Goal: Obtain resource: Obtain resource

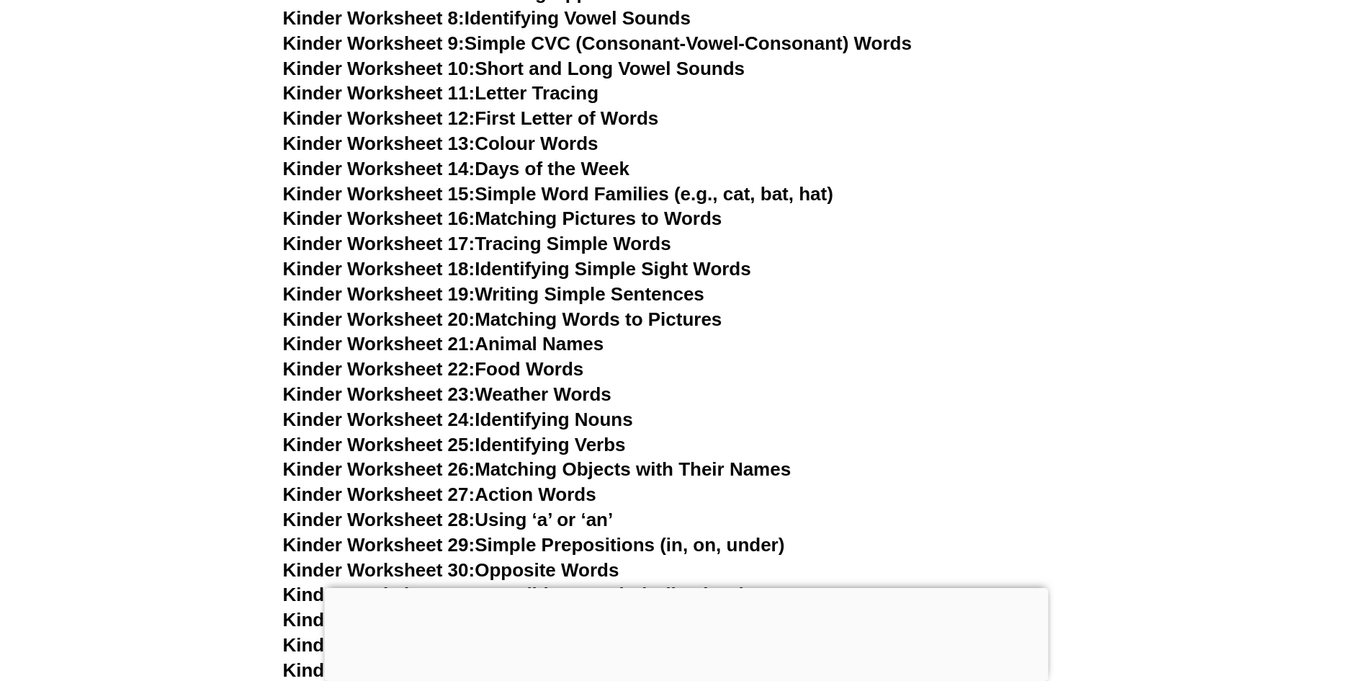
scroll to position [430, 0]
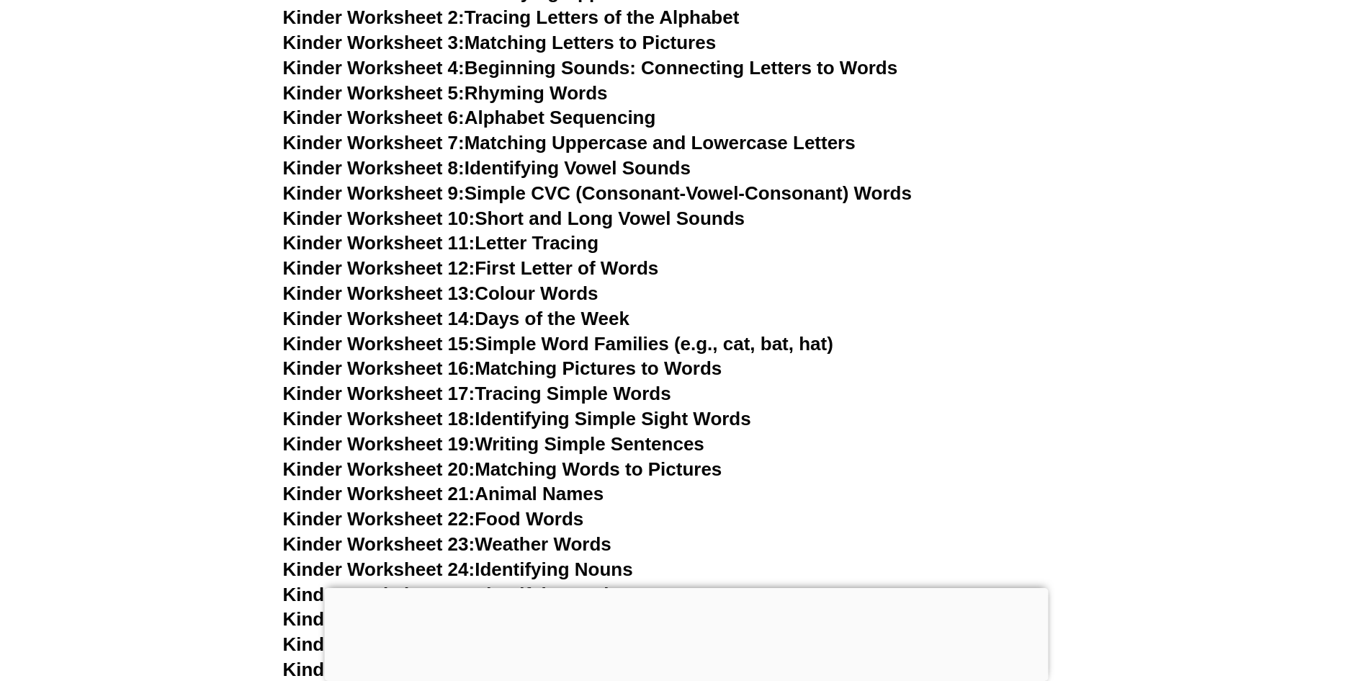
scroll to position [718, 0]
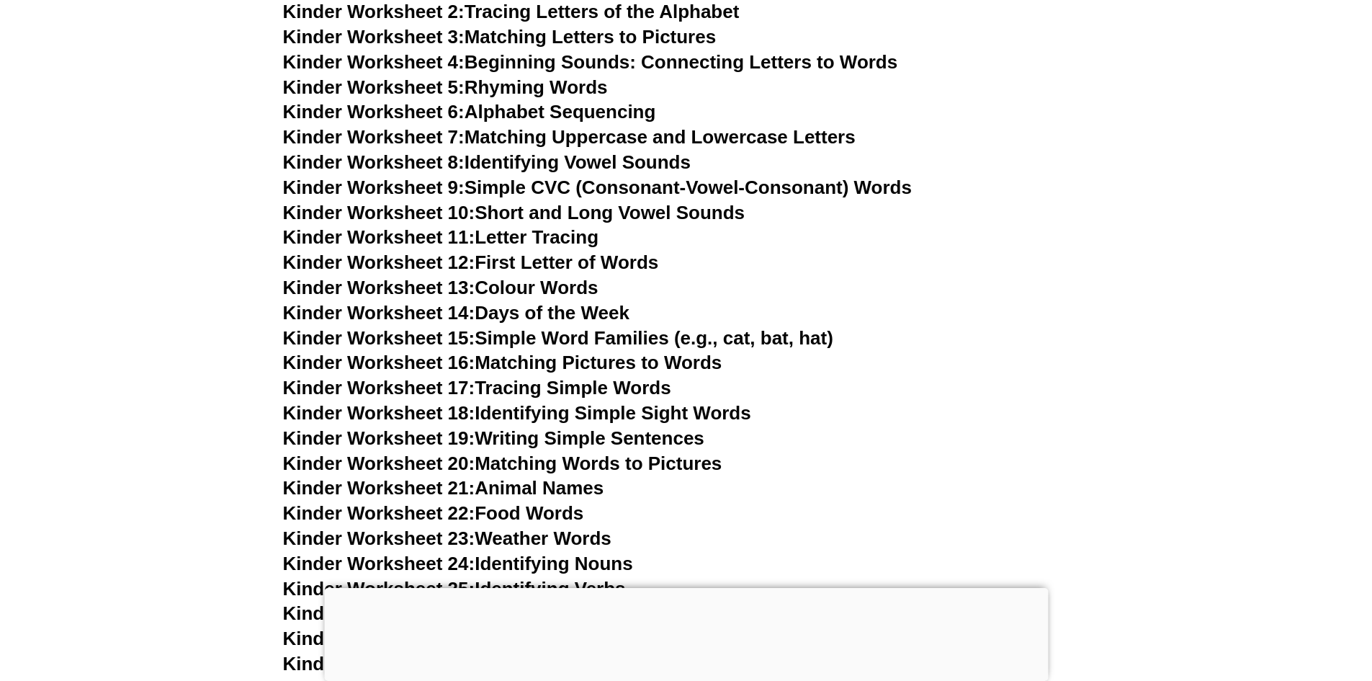
click at [501, 286] on link "Kinder Worksheet 13: Colour Words" at bounding box center [441, 288] width 316 height 22
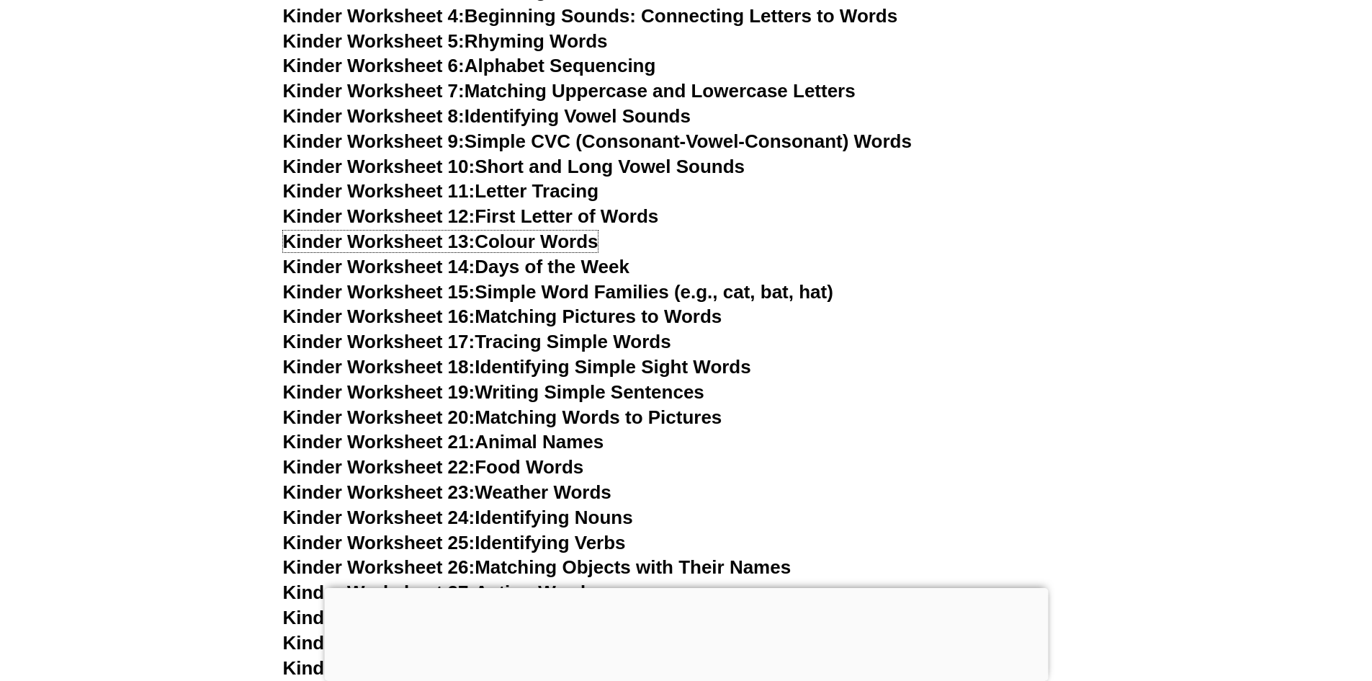
scroll to position [790, 0]
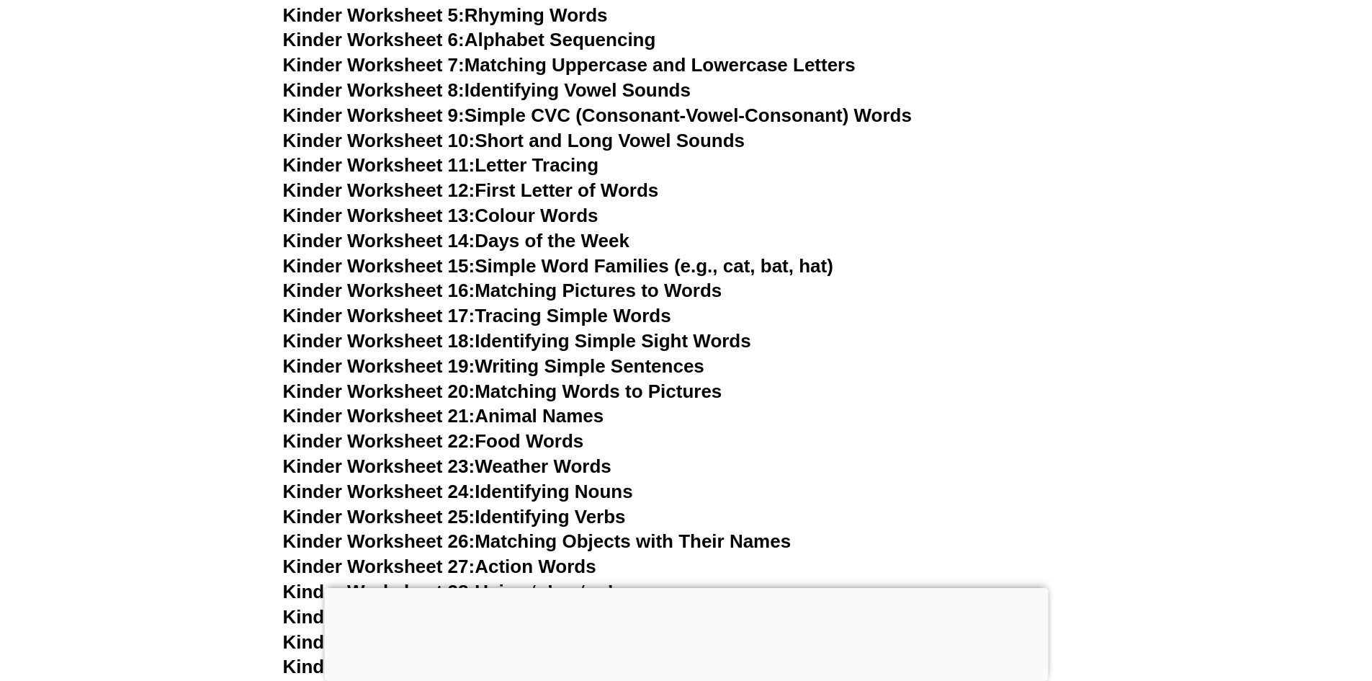
click at [557, 341] on link "Kinder Worksheet 18: Identifying Simple Sight Words" at bounding box center [517, 341] width 468 height 22
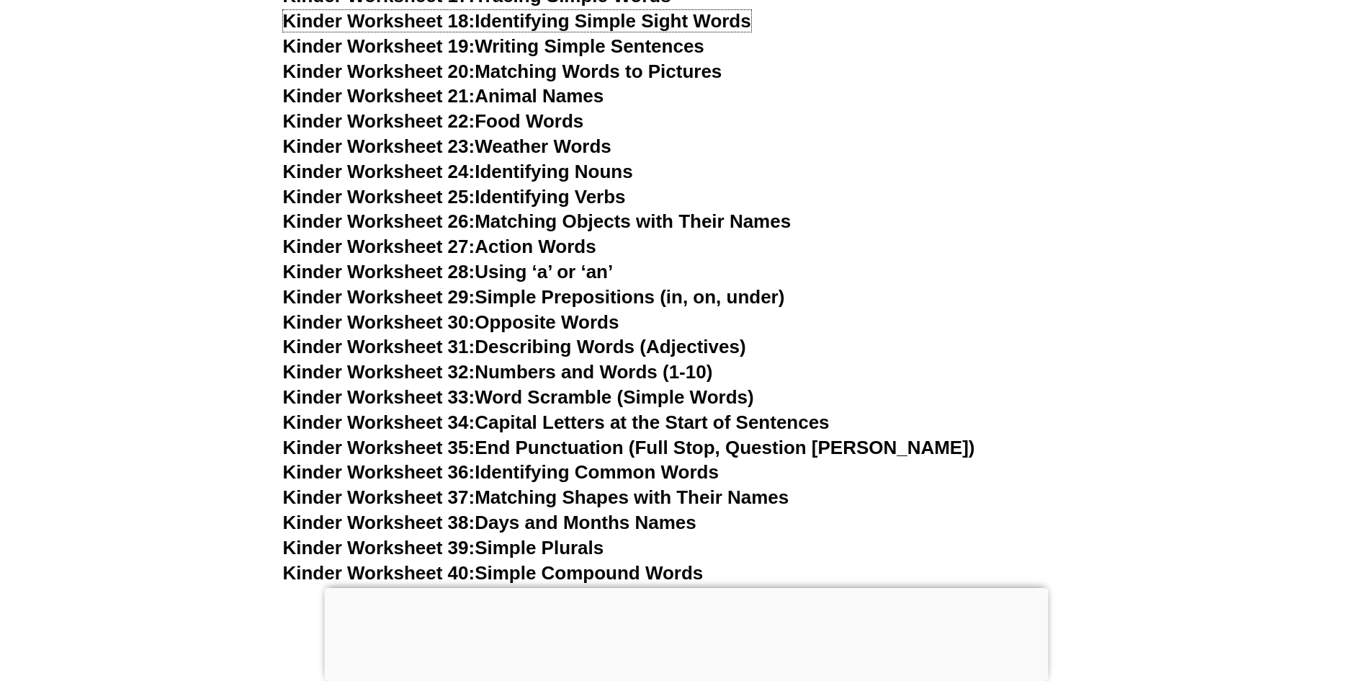
scroll to position [1222, 0]
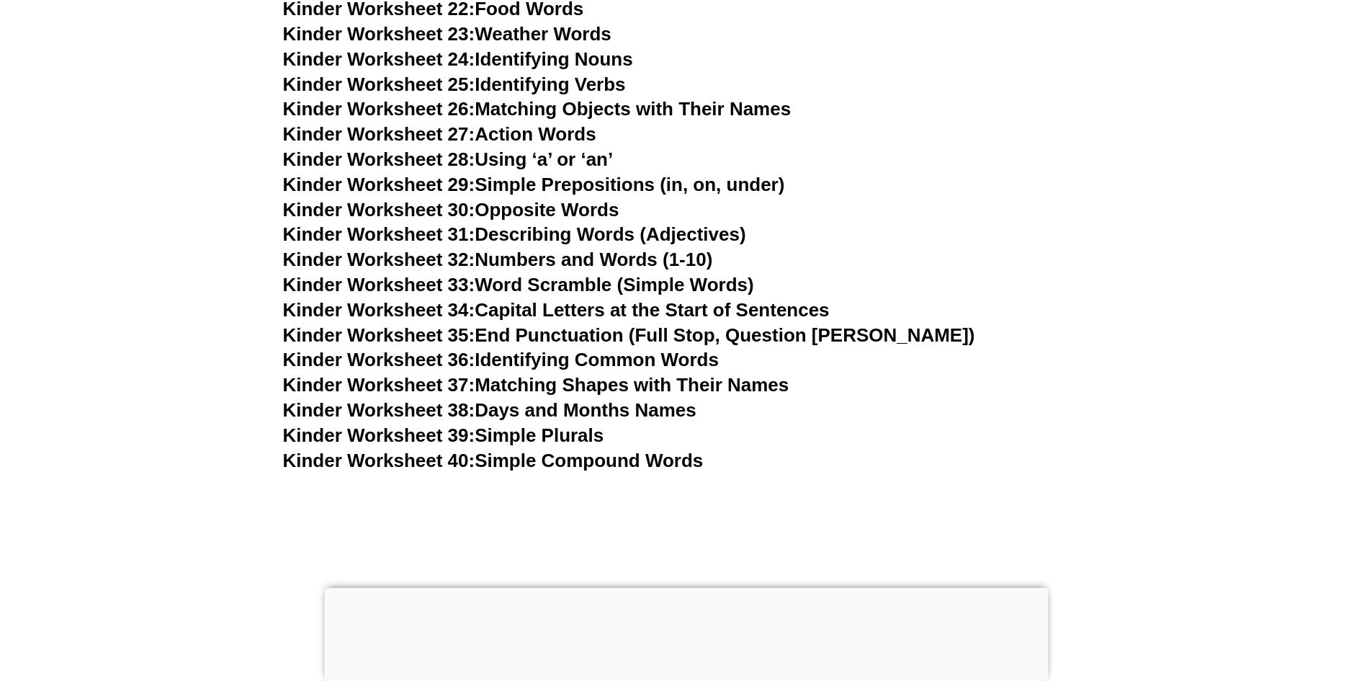
click at [576, 408] on link "Kinder Worksheet 38: Days and Months Names" at bounding box center [490, 410] width 414 height 22
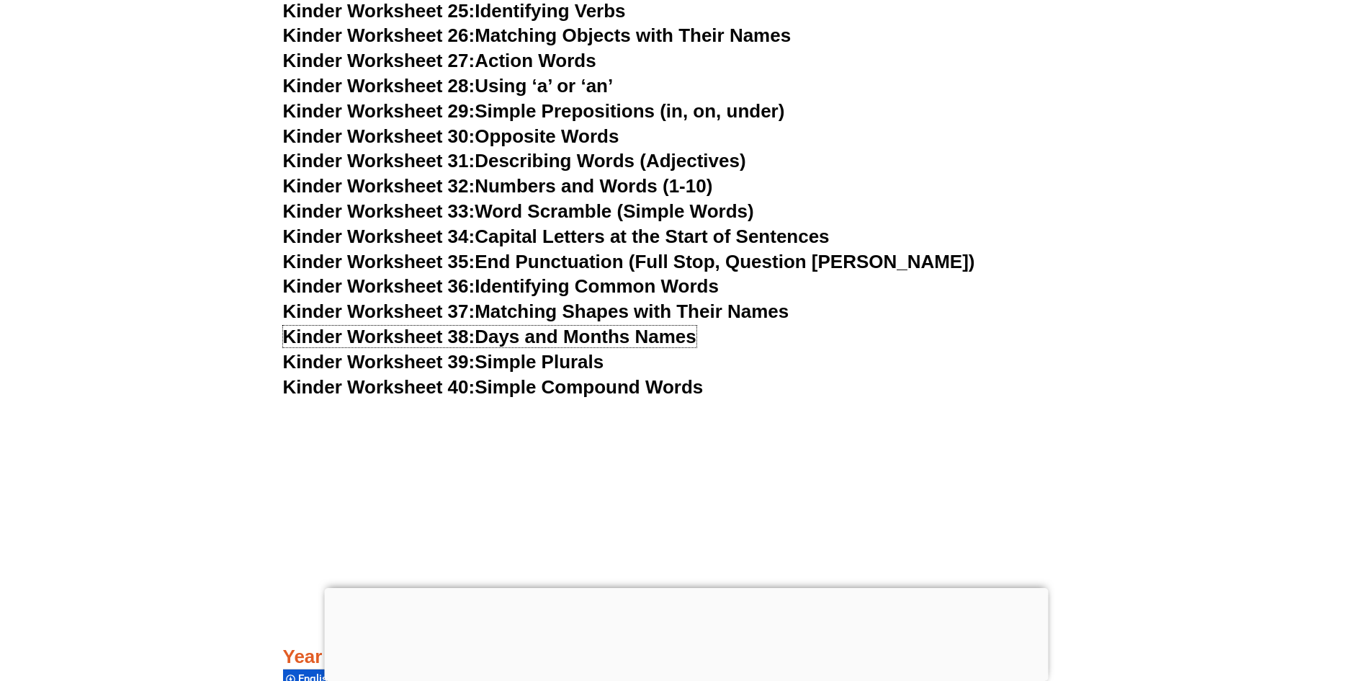
scroll to position [1295, 0]
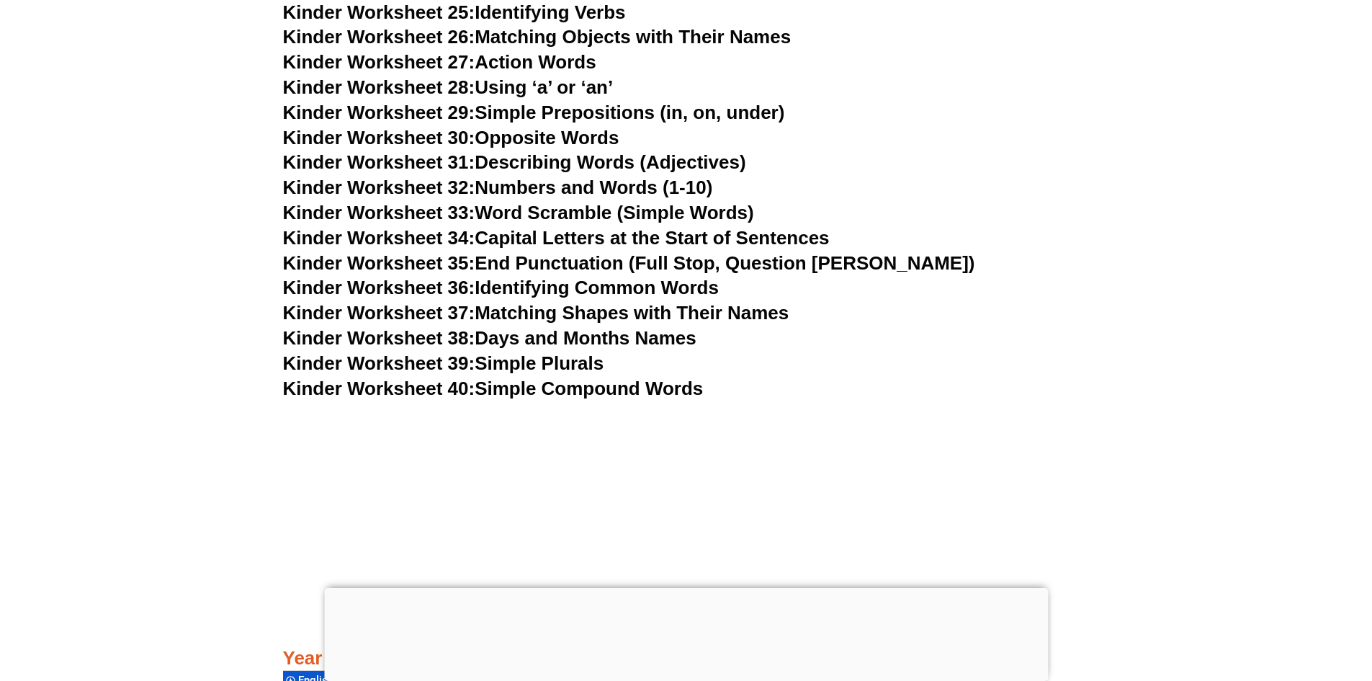
click at [535, 287] on link "Kinder Worksheet 36: Identifying Common Words" at bounding box center [501, 288] width 436 height 22
click at [567, 241] on link "Kinder Worksheet 34: Capital Letters at the Start of Sentences" at bounding box center [556, 238] width 547 height 22
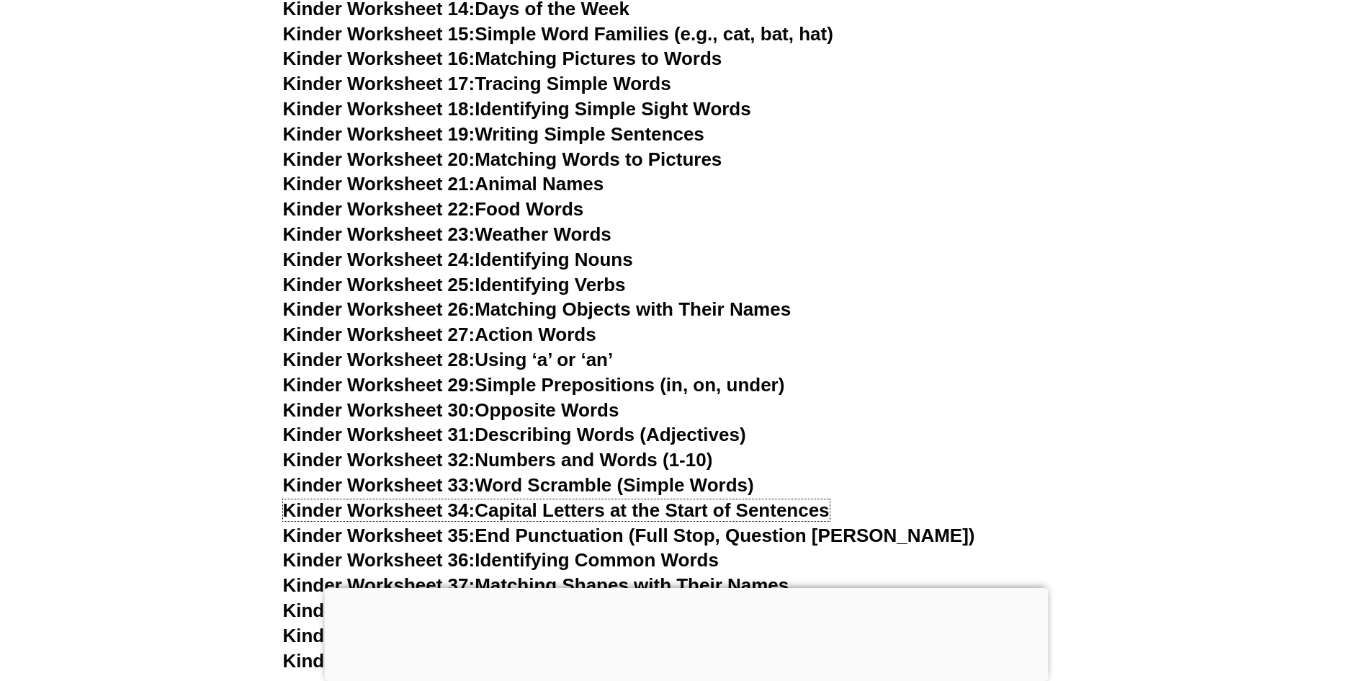
scroll to position [934, 0]
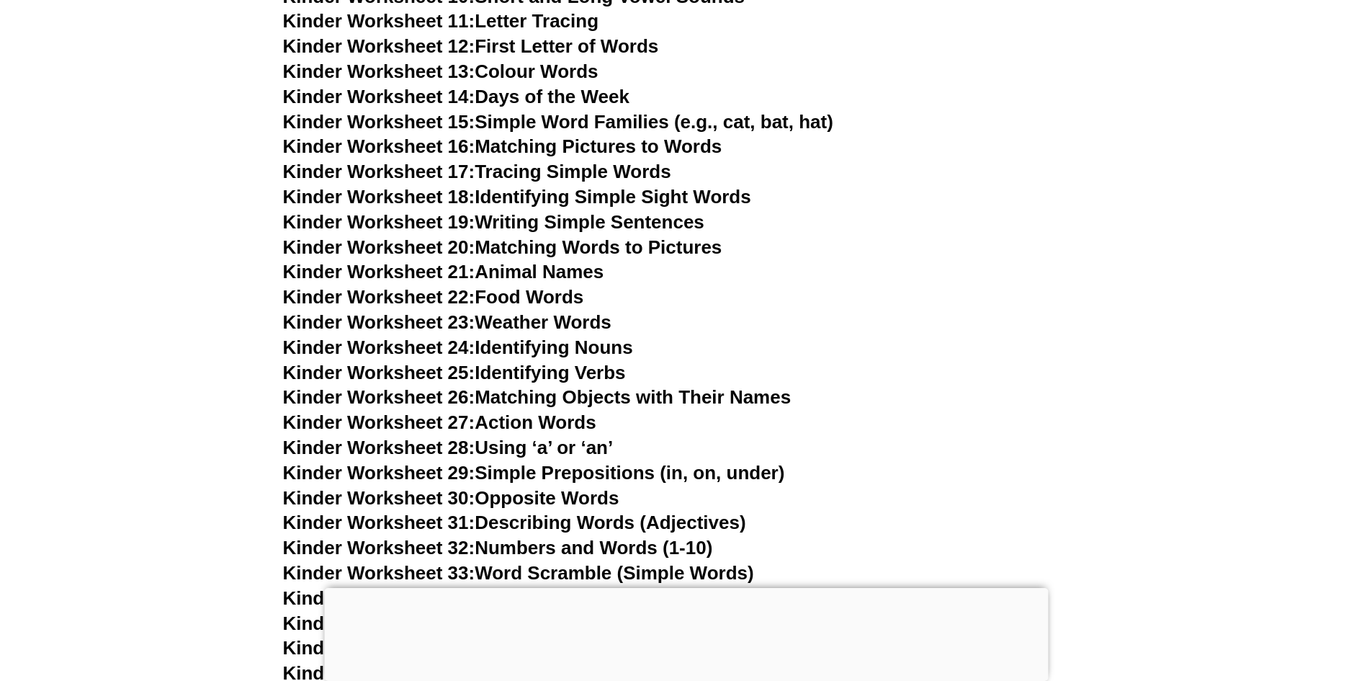
click at [514, 321] on link "Kinder Worksheet 23: Weather Words" at bounding box center [447, 322] width 328 height 22
click at [569, 146] on link "Kinder Worksheet 16: Matching Pictures to Words" at bounding box center [502, 146] width 439 height 22
click at [588, 199] on link "Kinder Worksheet 18: Identifying Simple Sight Words" at bounding box center [517, 197] width 468 height 22
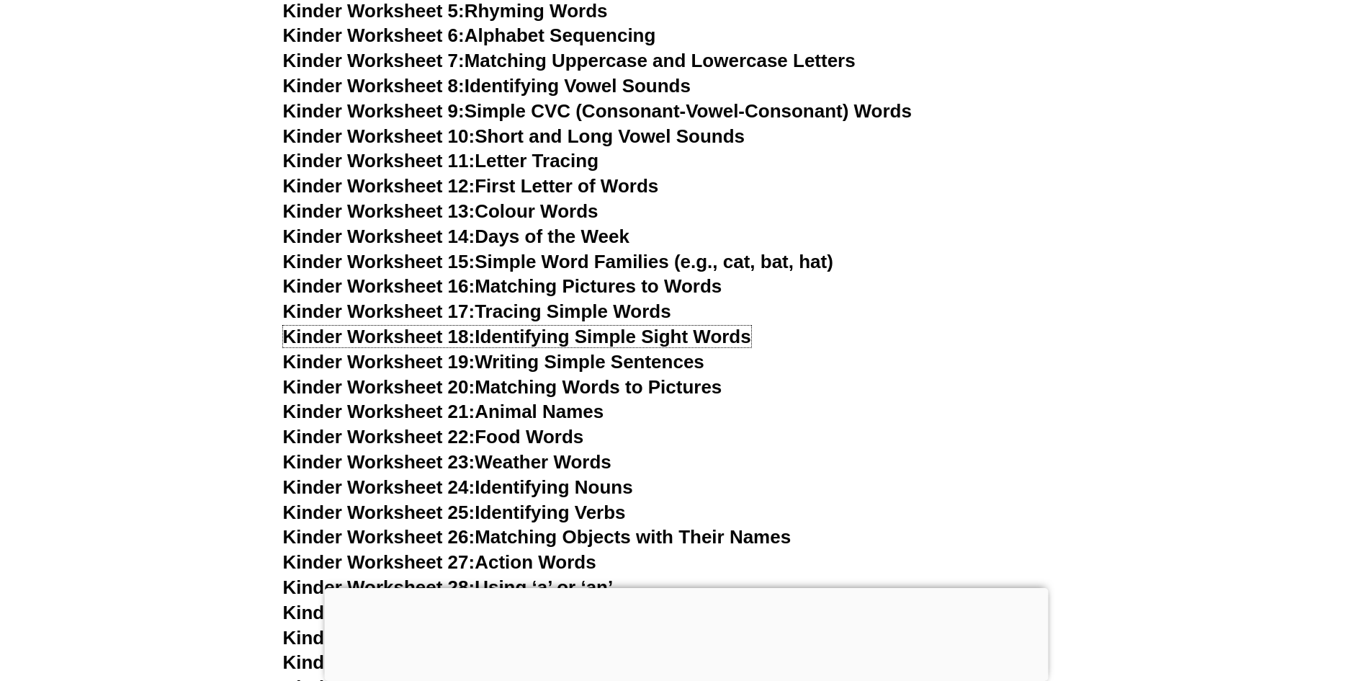
scroll to position [790, 0]
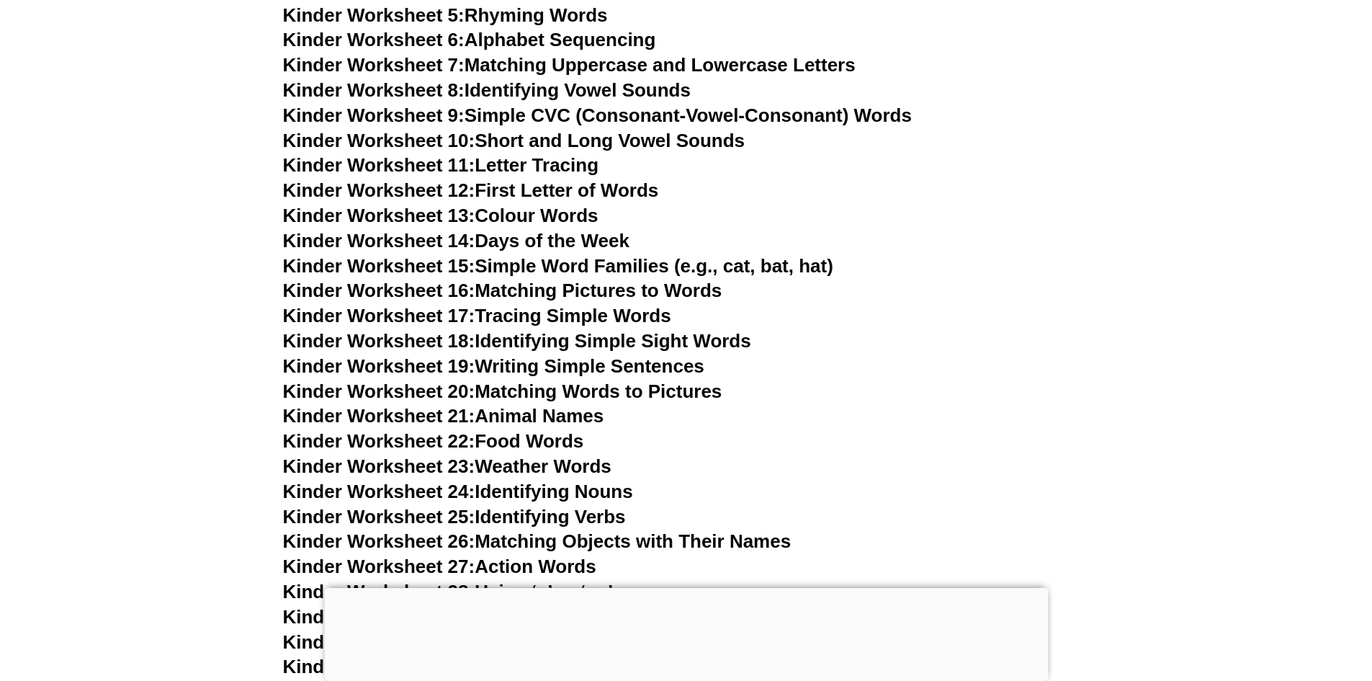
click at [531, 213] on link "Kinder Worksheet 13: Colour Words" at bounding box center [441, 216] width 316 height 22
click at [519, 144] on link "Kinder Worksheet 10: Short and Long Vowel Sounds" at bounding box center [514, 141] width 462 height 22
click at [527, 89] on link "Kinder Worksheet 8: Identifying Vowel Sounds" at bounding box center [487, 90] width 408 height 22
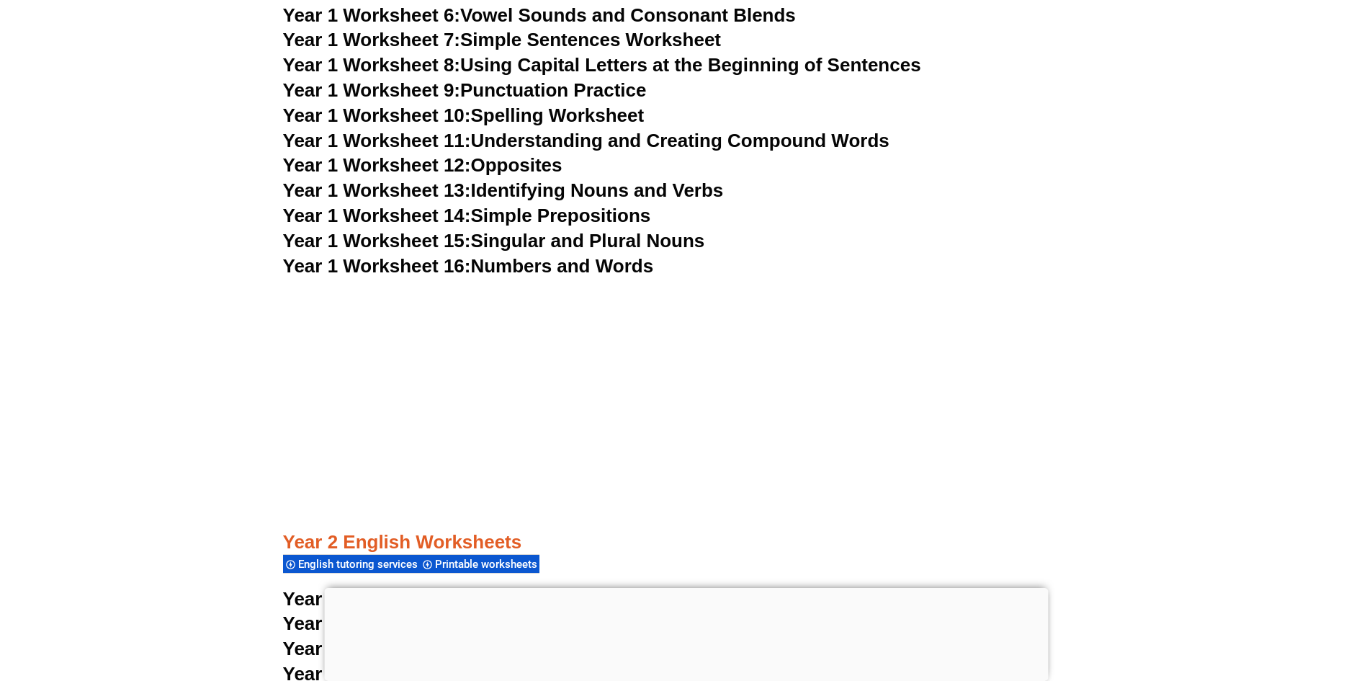
scroll to position [3023, 0]
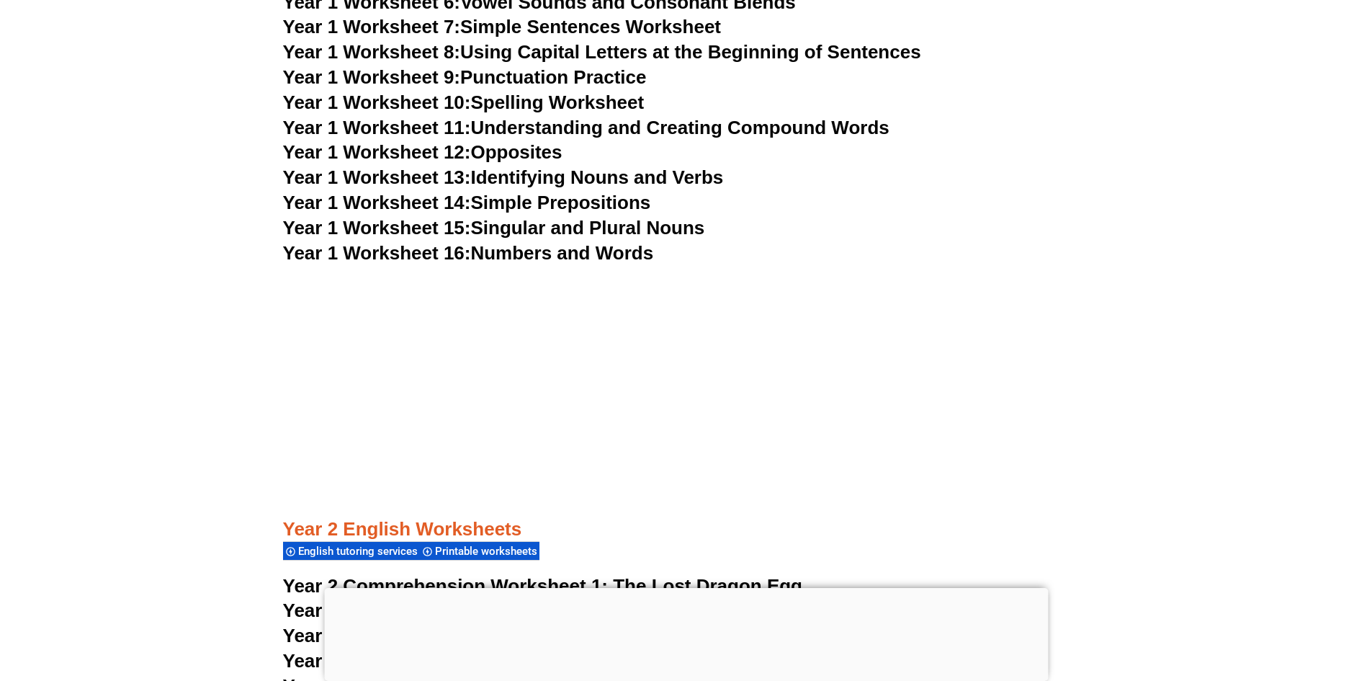
click at [555, 251] on link "Year 1 Worksheet 16: Numbers and Words" at bounding box center [468, 253] width 371 height 22
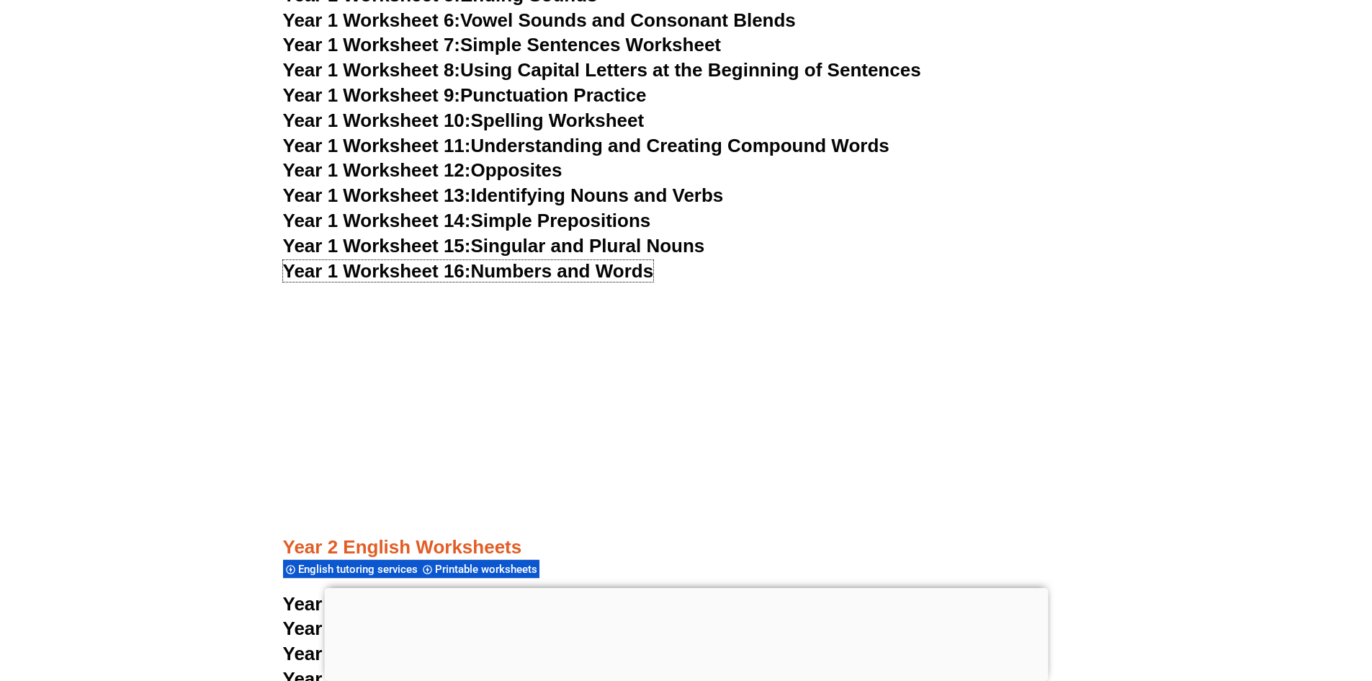
scroll to position [2951, 0]
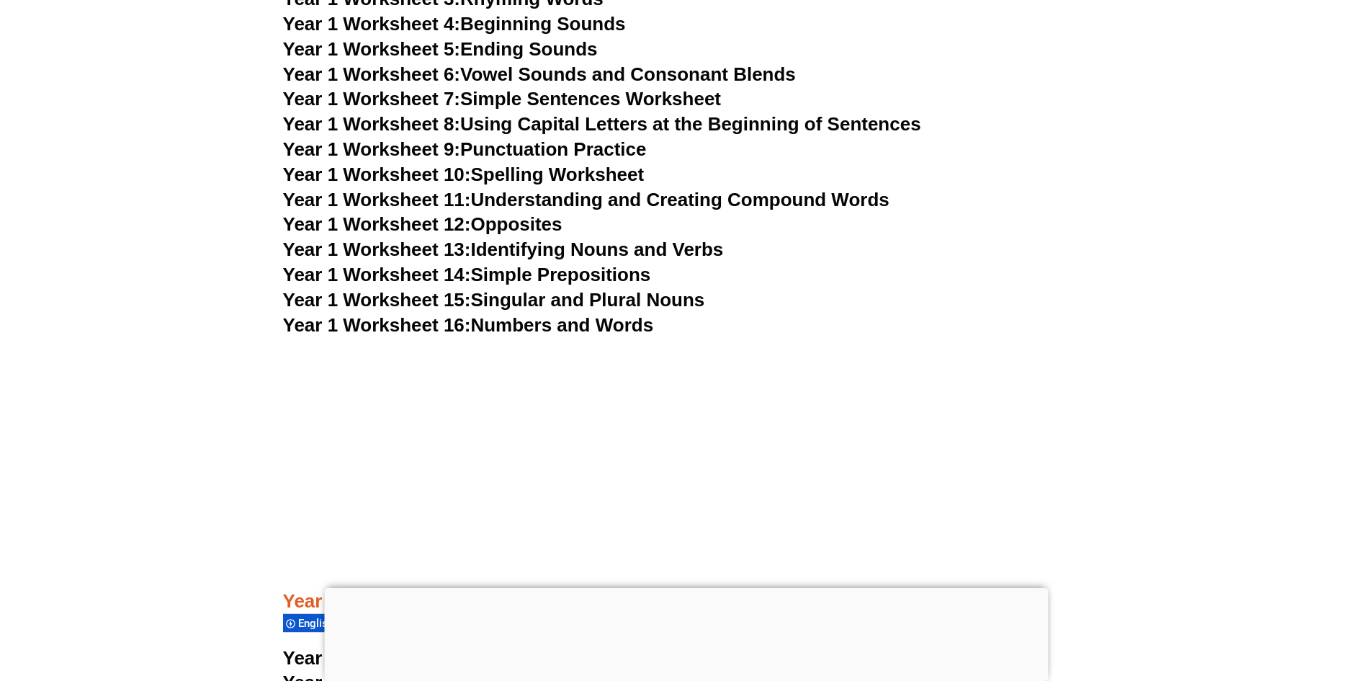
click at [506, 222] on link "Year 1 Worksheet 12: Opposites" at bounding box center [423, 224] width 280 height 22
click at [532, 170] on link "Year 1 Worksheet 10: Spelling Worksheet" at bounding box center [464, 175] width 362 height 22
click at [516, 126] on link "Year 1 Worksheet 8: Using Capital Letters at the Beginning of Sentences" at bounding box center [602, 124] width 638 height 22
click at [515, 98] on link "Year 1 Worksheet 7: Simple Sentences Worksheet" at bounding box center [502, 99] width 439 height 22
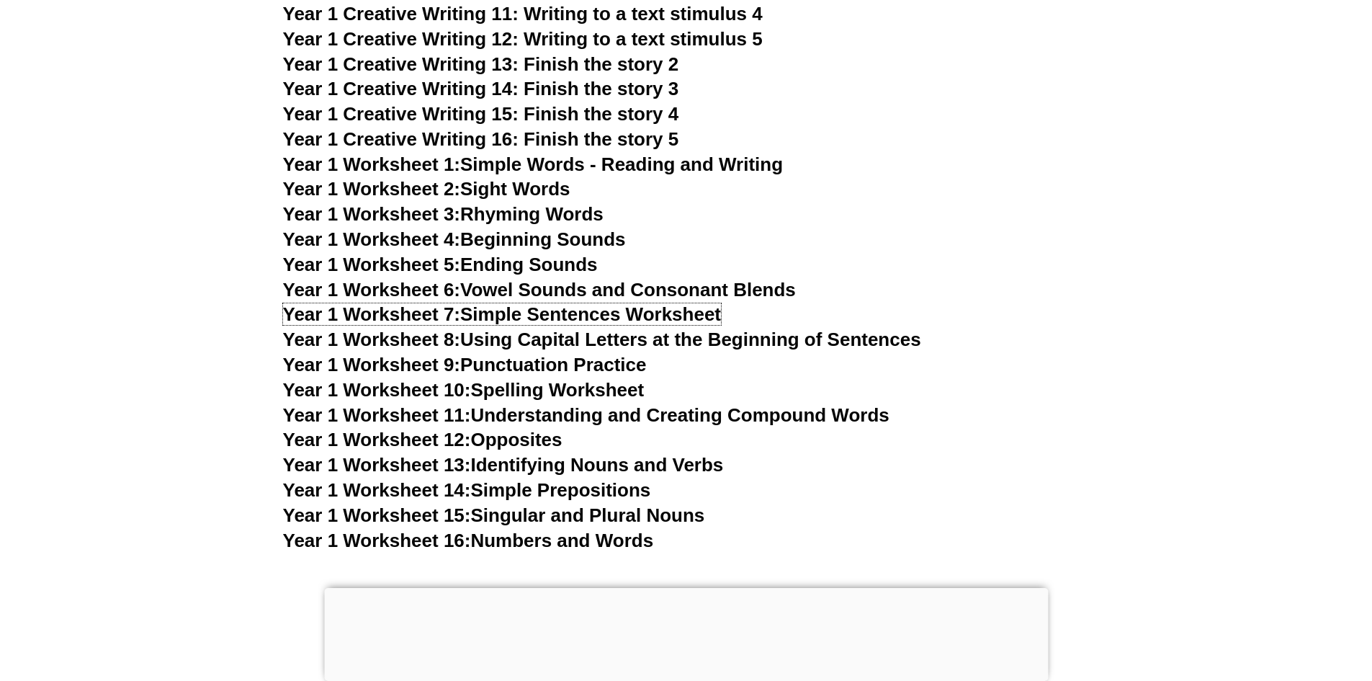
scroll to position [2735, 0]
click at [545, 168] on link "Year 1 Worksheet 1: Simple Words - Reading and Writing" at bounding box center [533, 165] width 501 height 22
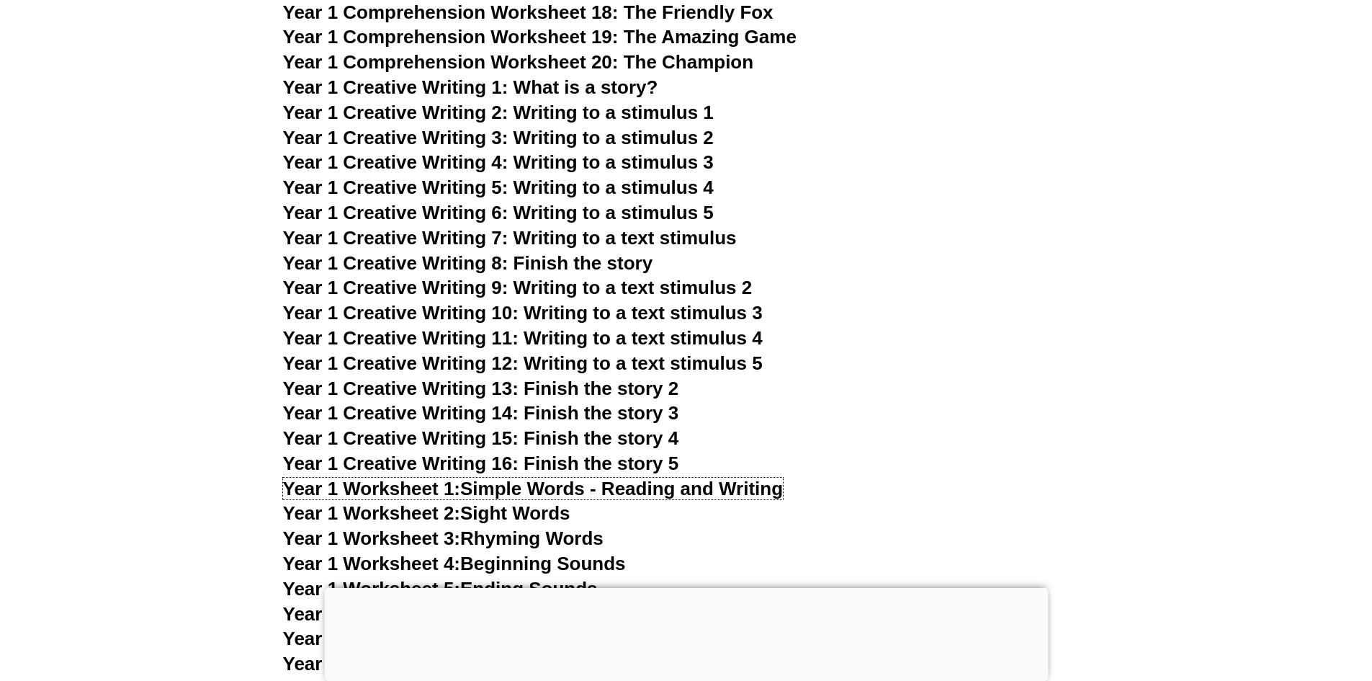
scroll to position [2375, 0]
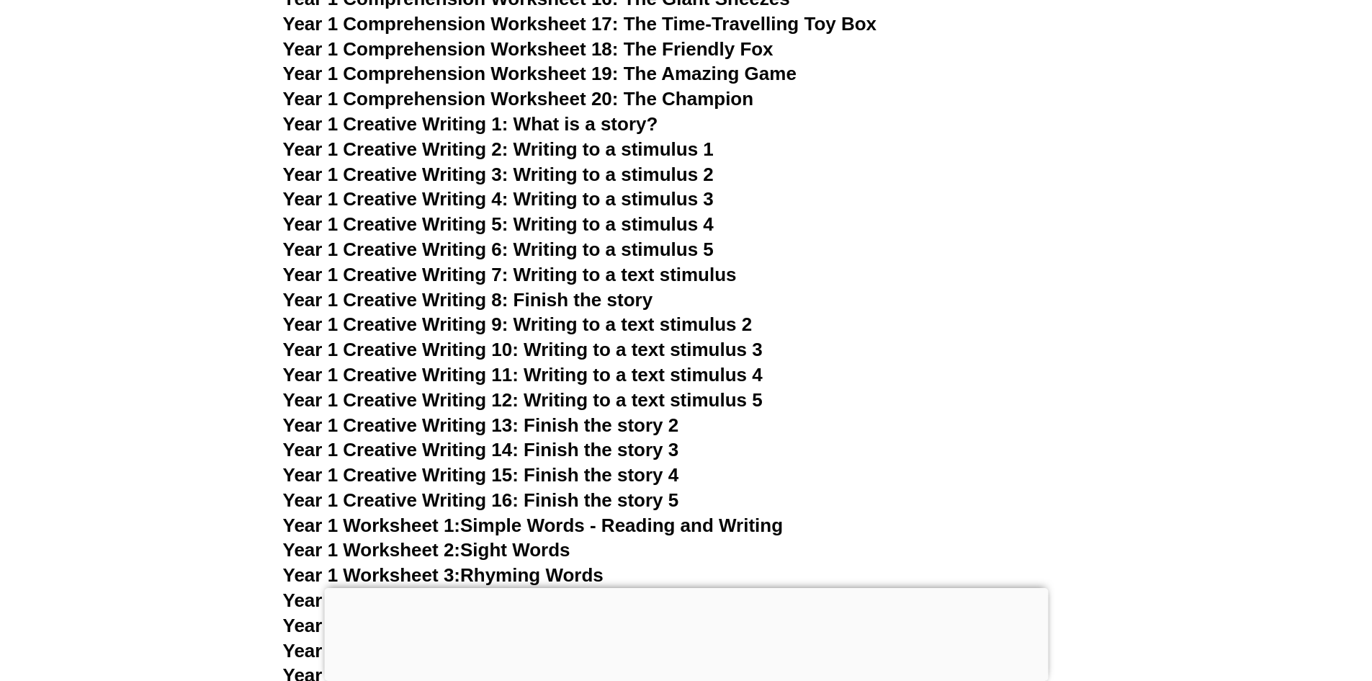
click at [530, 125] on span "Year 1 Creative Writing 1: What is a story?" at bounding box center [470, 124] width 375 height 22
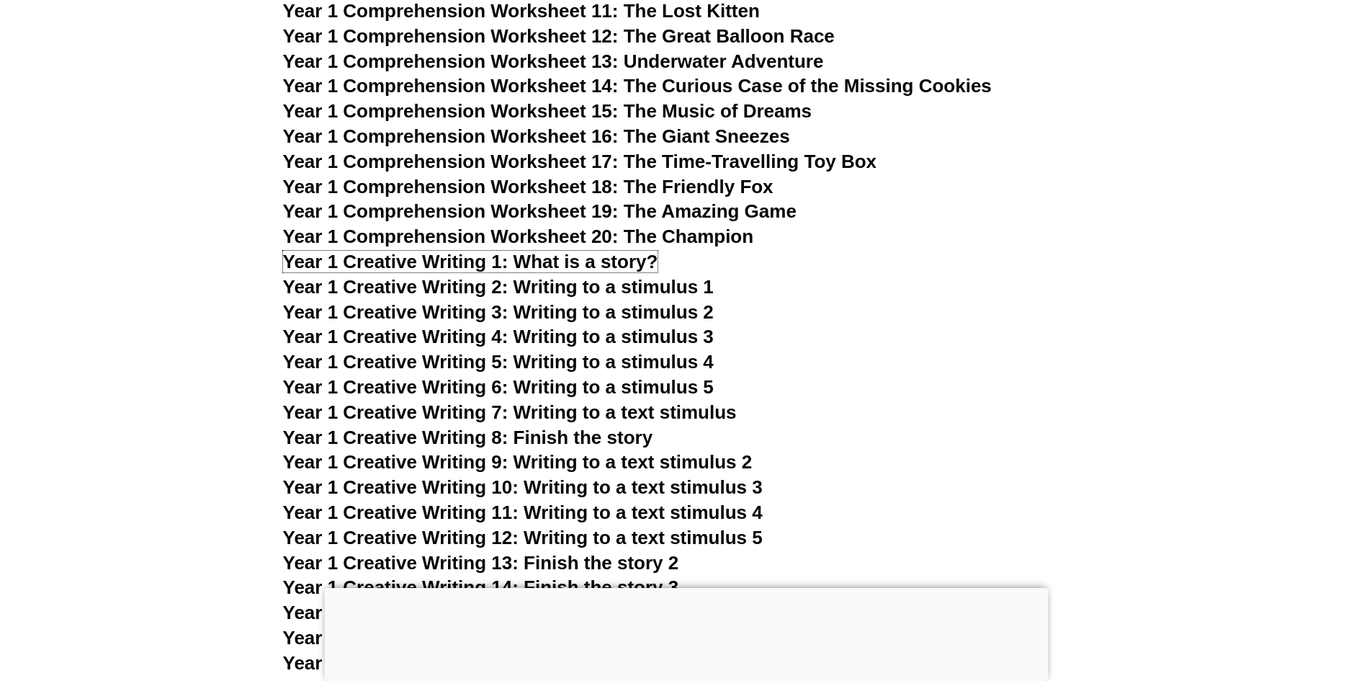
scroll to position [2231, 0]
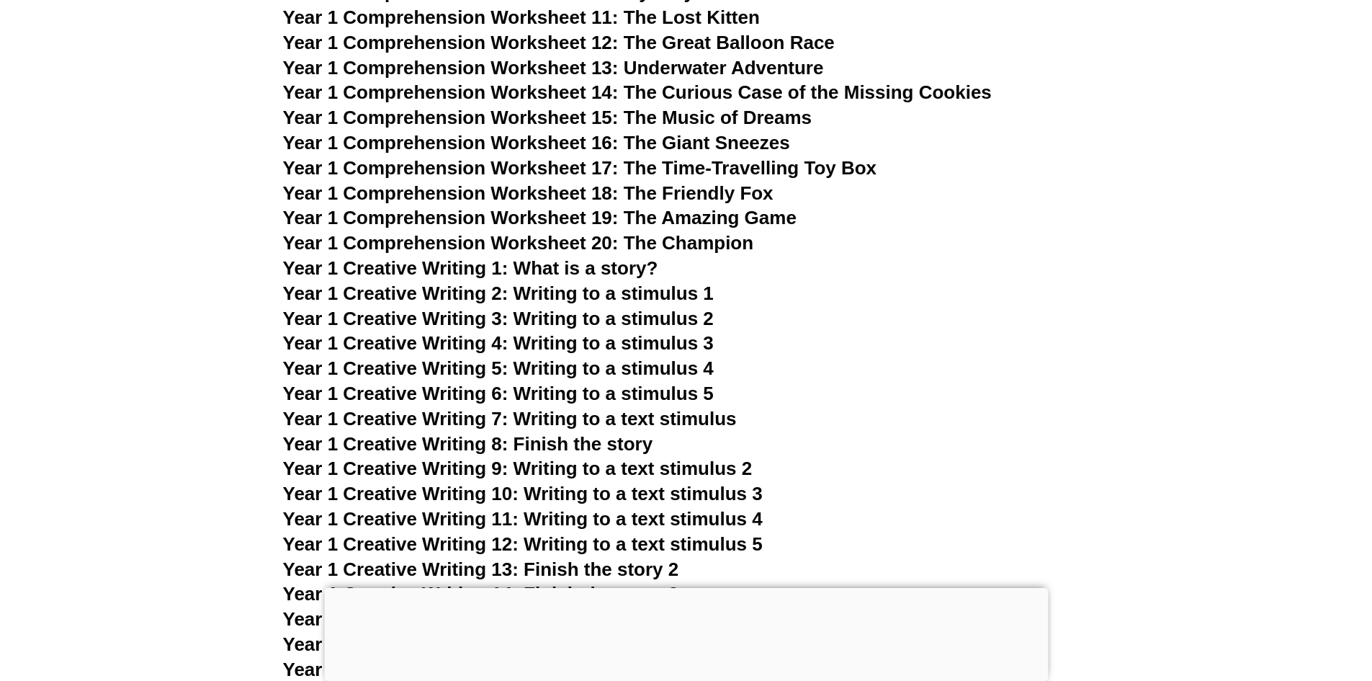
click at [519, 90] on span "Year 1 Comprehension Worksheet 14: The Curious Case of the Missing Cookies" at bounding box center [637, 92] width 709 height 22
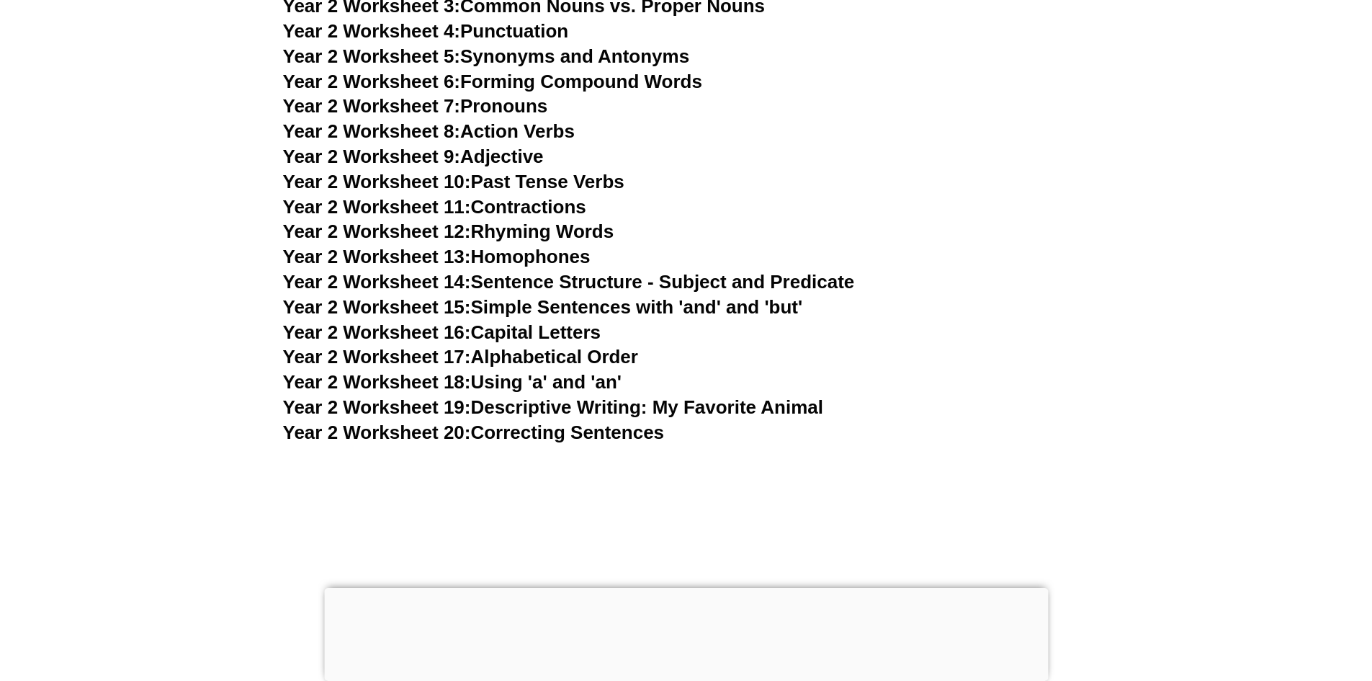
scroll to position [4176, 0]
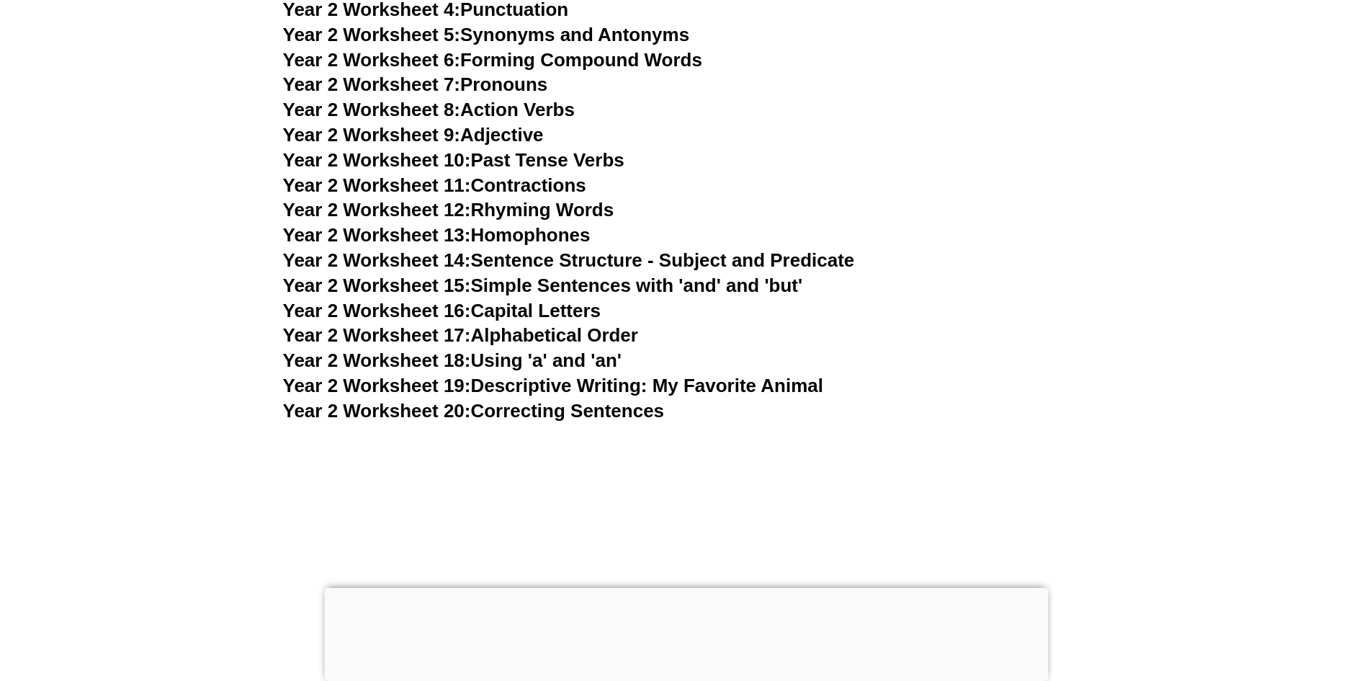
click at [540, 286] on link "Year 2 Worksheet 15: Simple Sentences with 'and' and 'but'" at bounding box center [543, 285] width 520 height 22
click at [527, 386] on link "Year 2 Worksheet 19: Descriptive Writing: My Favorite Animal" at bounding box center [553, 386] width 540 height 22
click at [550, 409] on link "Year 2 Worksheet 20: Correcting Sentences" at bounding box center [474, 411] width 382 height 22
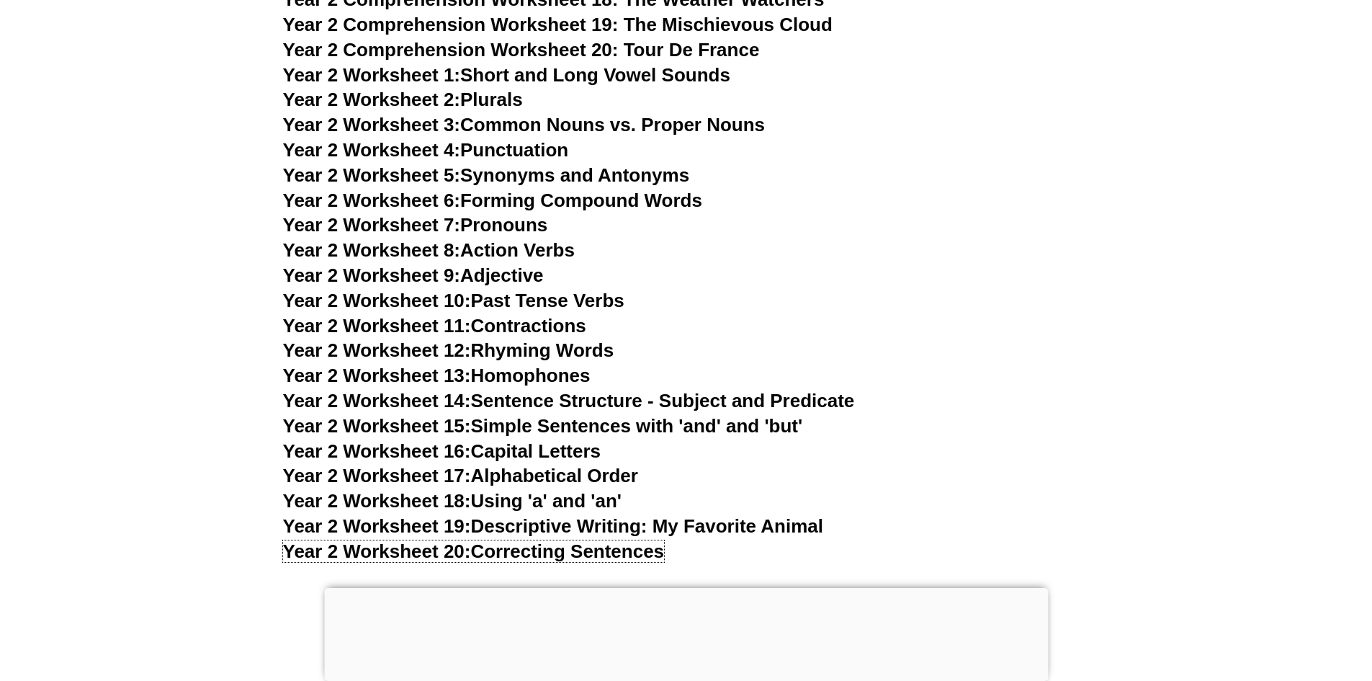
scroll to position [4032, 0]
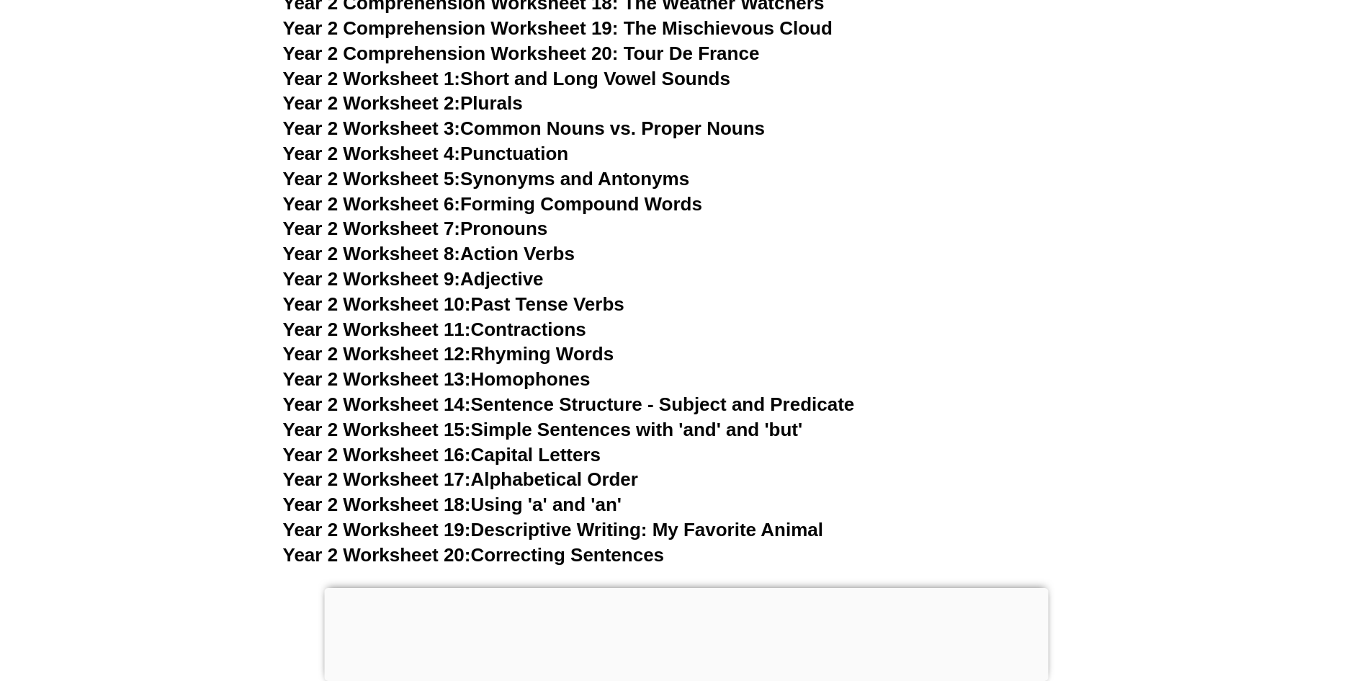
click at [529, 209] on link "Year 2 Worksheet 6: Forming Compound Words" at bounding box center [492, 204] width 419 height 22
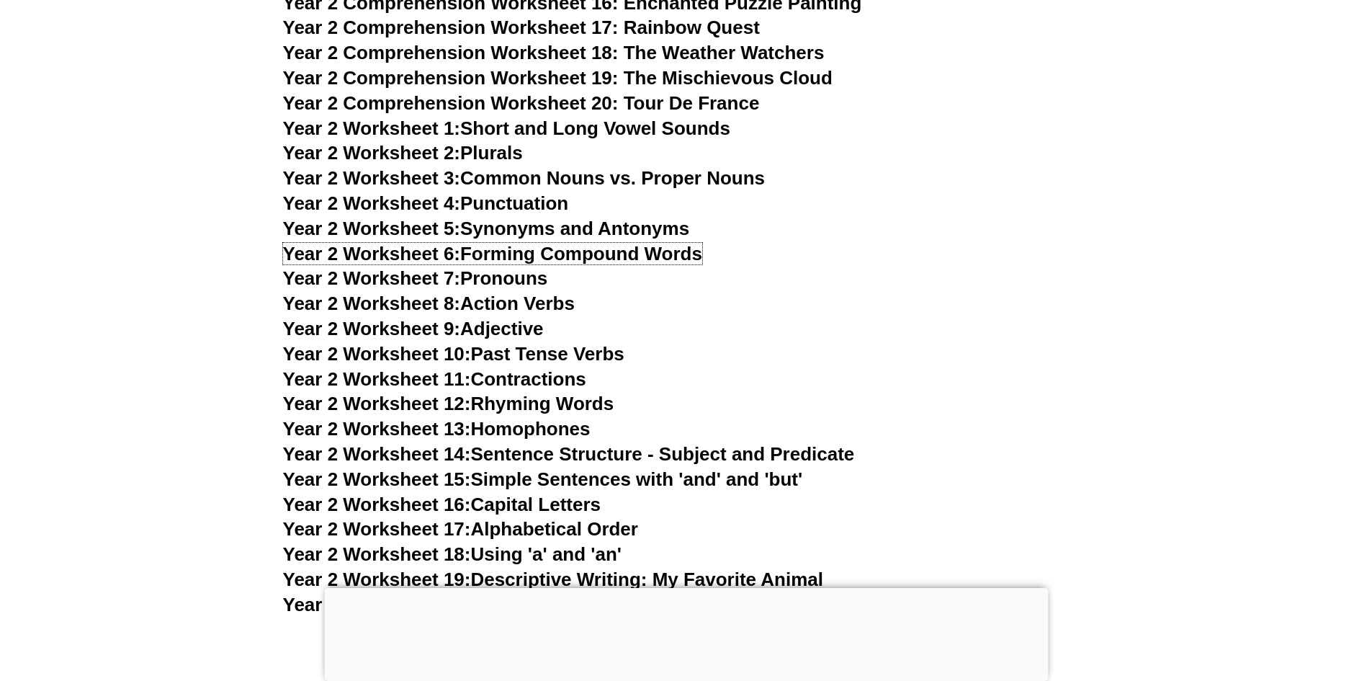
scroll to position [3960, 0]
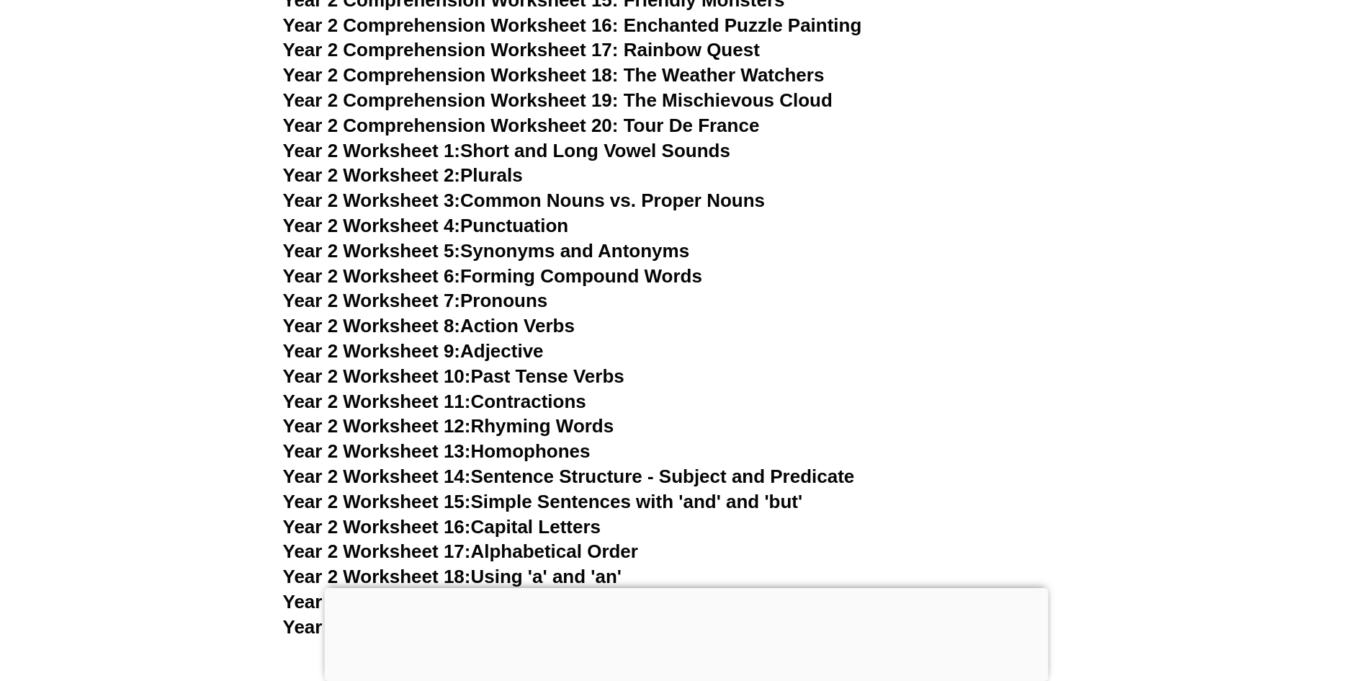
click at [527, 153] on link "Year 2 Worksheet 1: Short and Long Vowel Sounds" at bounding box center [506, 151] width 447 height 22
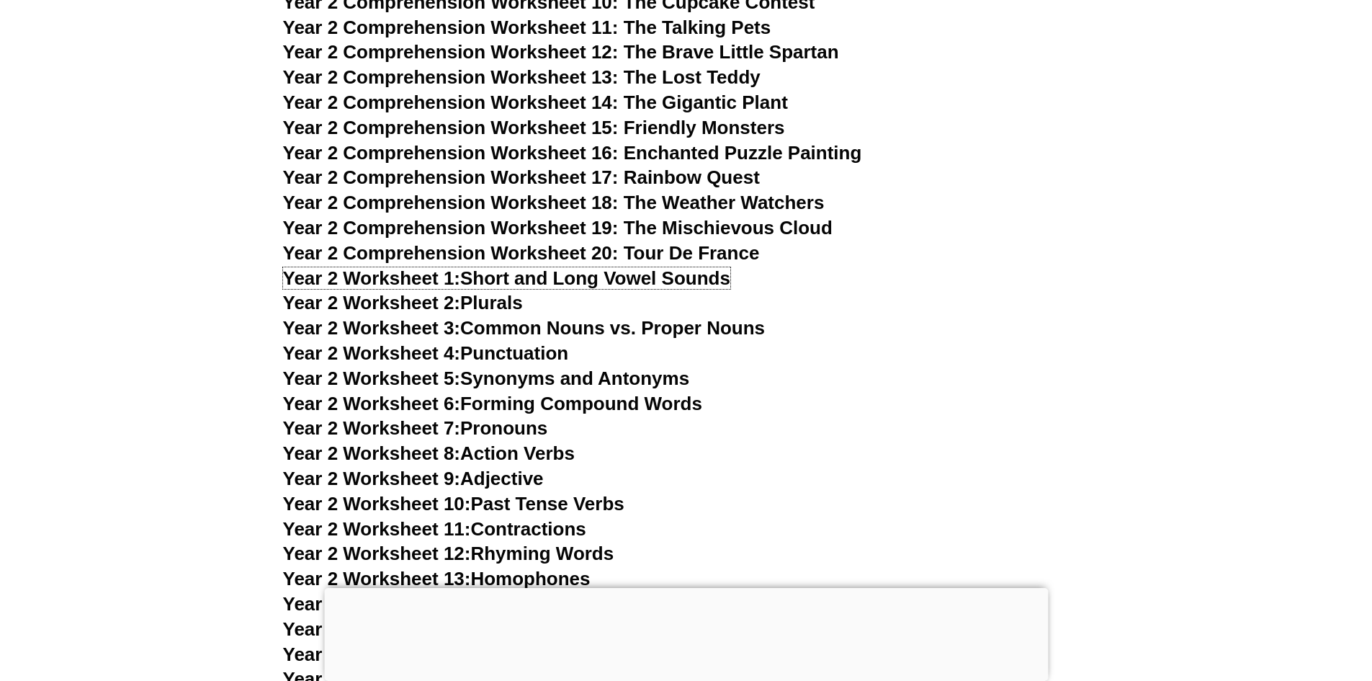
scroll to position [3816, 0]
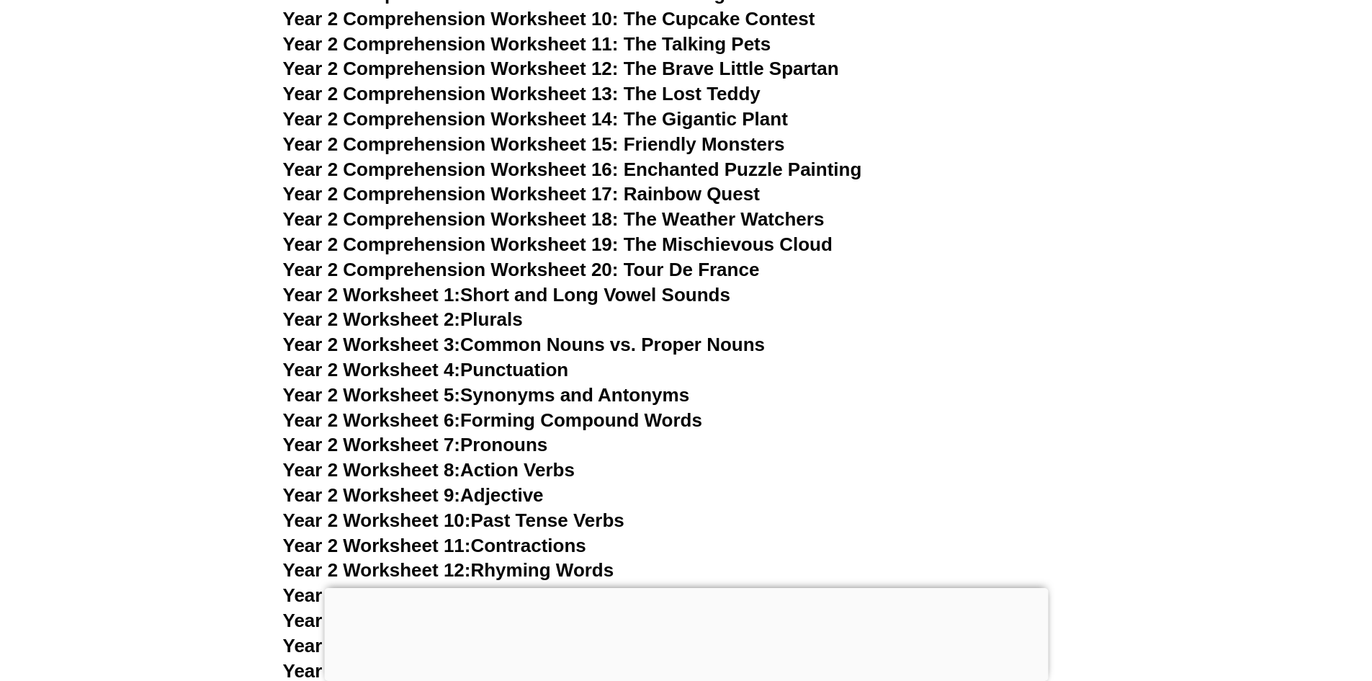
click at [559, 218] on span "Year 2 Comprehension Worksheet 18: The Weather Watchers" at bounding box center [554, 219] width 542 height 22
click at [602, 120] on span "Year 2 Comprehension Worksheet 14: The Gigantic Plant" at bounding box center [535, 119] width 505 height 22
click at [622, 141] on span "Year 2 Comprehension Worksheet 15: Friendly Monsters" at bounding box center [534, 144] width 502 height 22
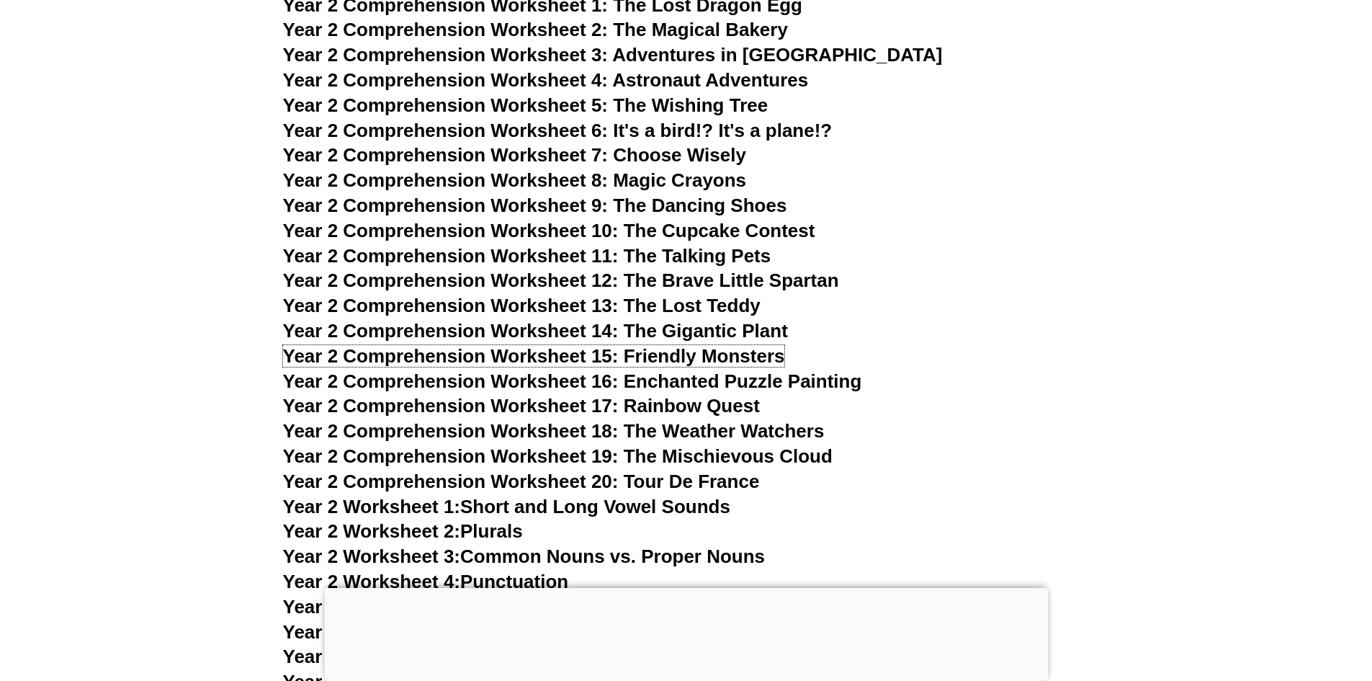
scroll to position [3600, 0]
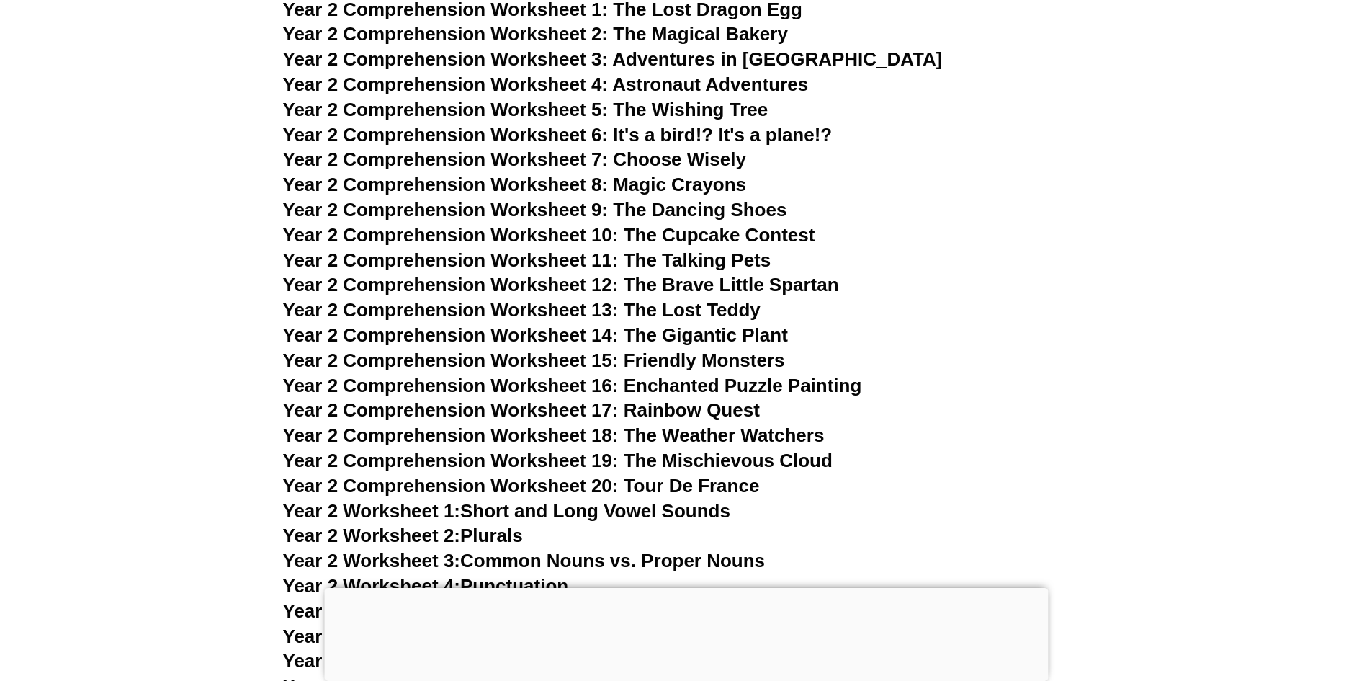
click at [578, 233] on span "Year 2 Comprehension Worksheet 10: The Cupcake Contest" at bounding box center [549, 235] width 532 height 22
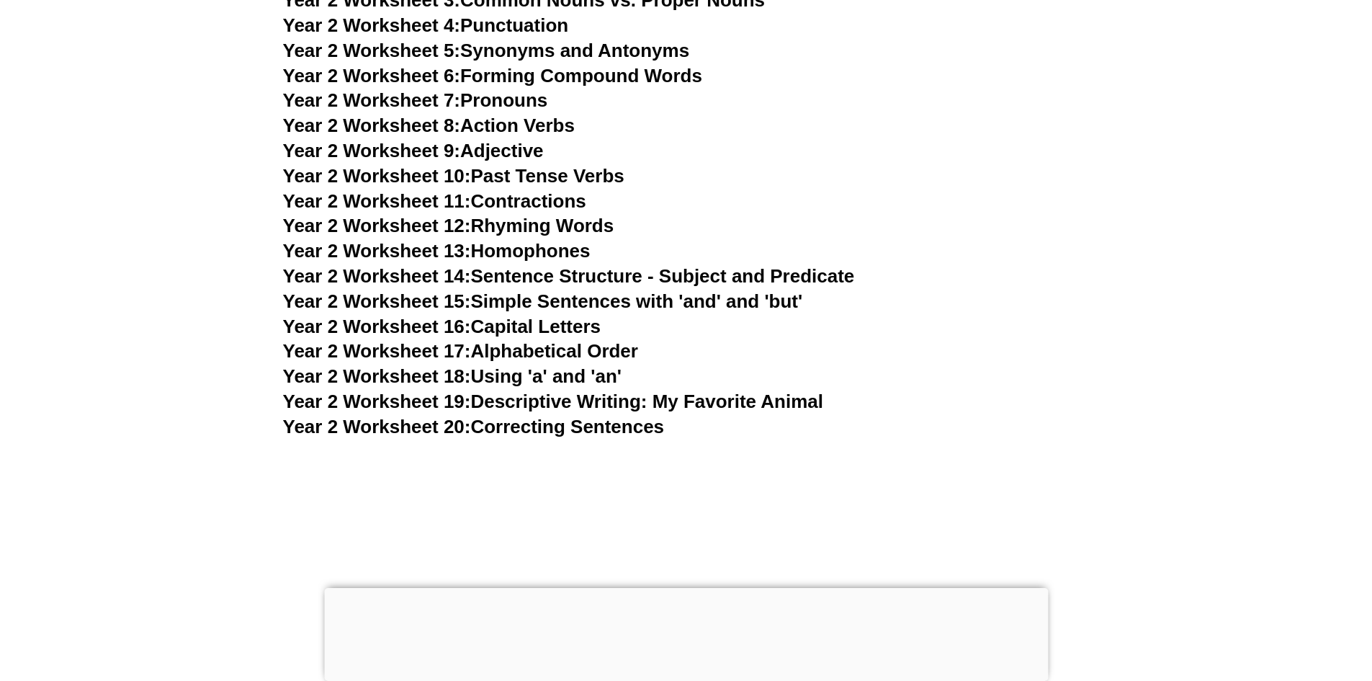
scroll to position [4320, 0]
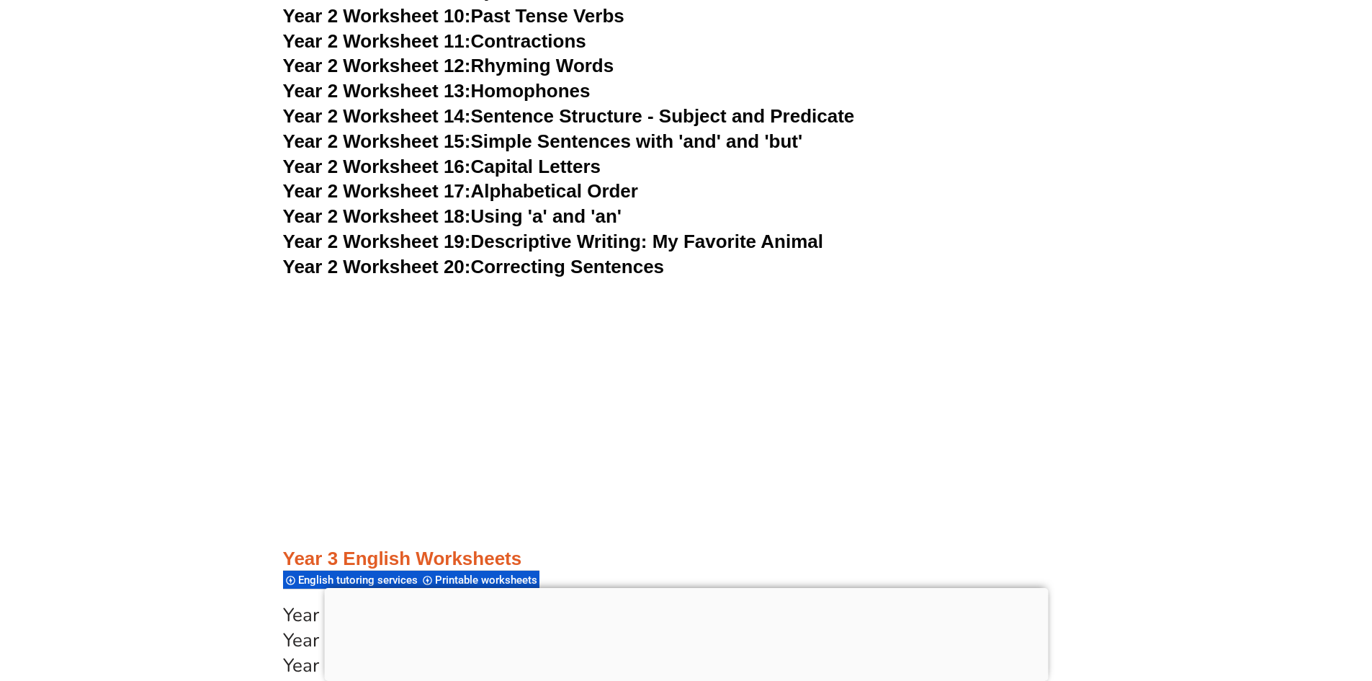
click at [535, 243] on link "Year 2 Worksheet 19: Descriptive Writing: My Favorite Animal" at bounding box center [553, 242] width 540 height 22
click at [572, 265] on link "Year 2 Worksheet 20: Correcting Sentences" at bounding box center [474, 267] width 382 height 22
